Goal: Obtain resource: Obtain resource

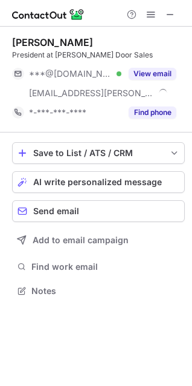
scroll to position [283, 192]
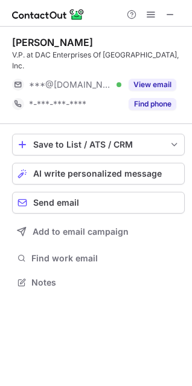
scroll to position [263, 192]
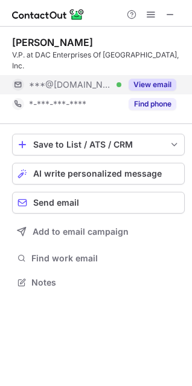
click at [151, 79] on button "View email" at bounding box center [153, 85] width 48 height 12
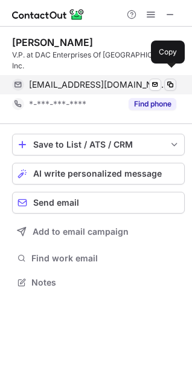
click at [173, 80] on span at bounding box center [171, 85] width 10 height 10
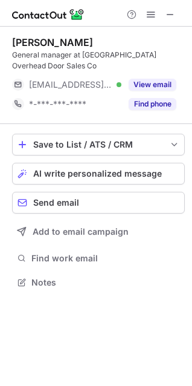
scroll to position [274, 192]
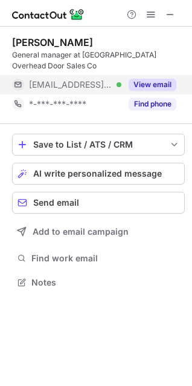
click at [154, 85] on button "View email" at bounding box center [153, 85] width 48 height 12
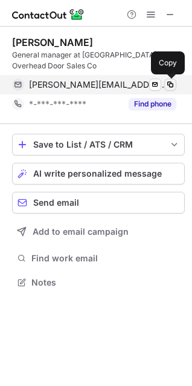
click at [171, 84] on span at bounding box center [171, 85] width 10 height 10
